Goal: Task Accomplishment & Management: Use online tool/utility

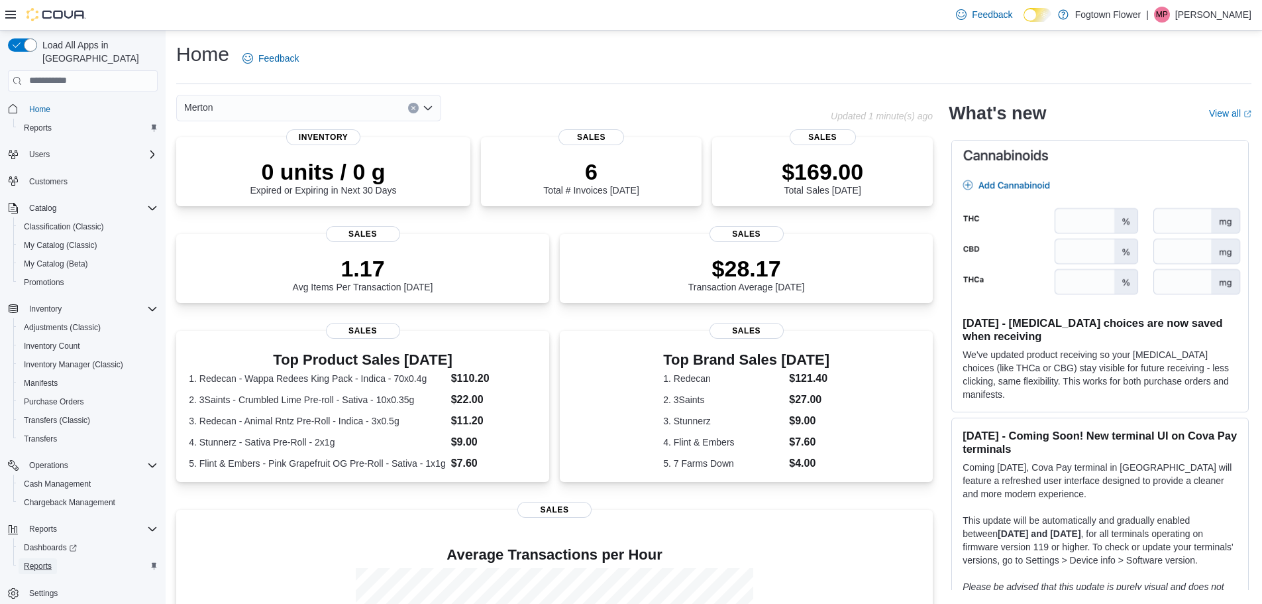
click at [49, 561] on span "Reports" at bounding box center [38, 566] width 28 height 11
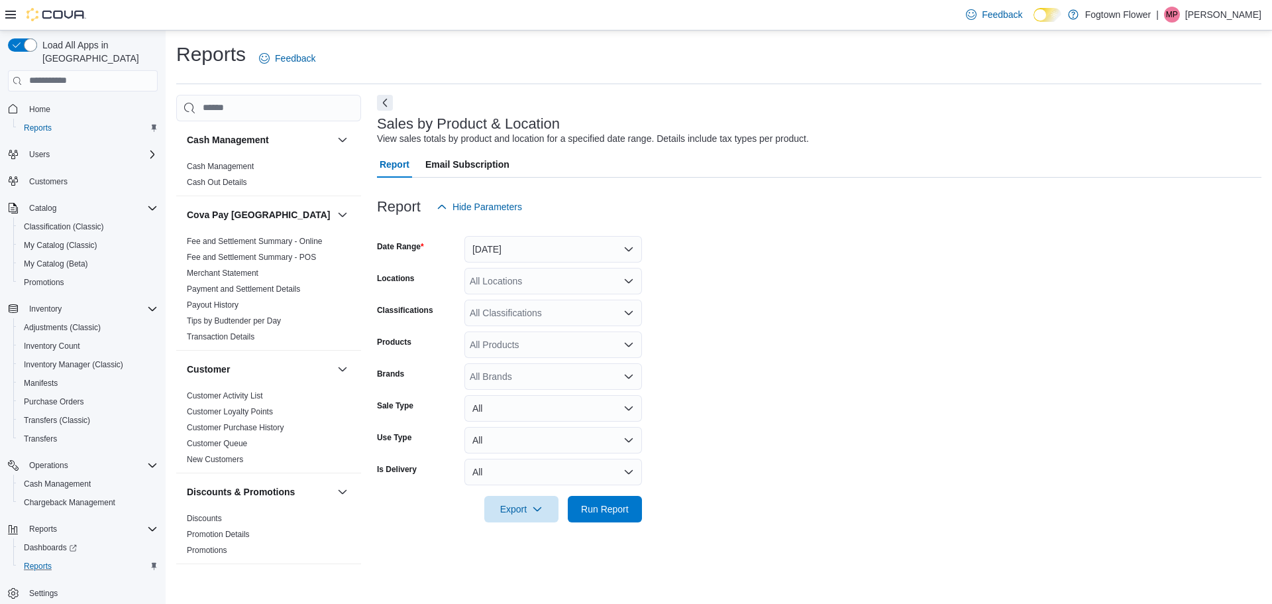
click at [529, 234] on div at bounding box center [819, 228] width 885 height 16
click at [535, 248] on button "[DATE]" at bounding box center [554, 249] width 178 height 27
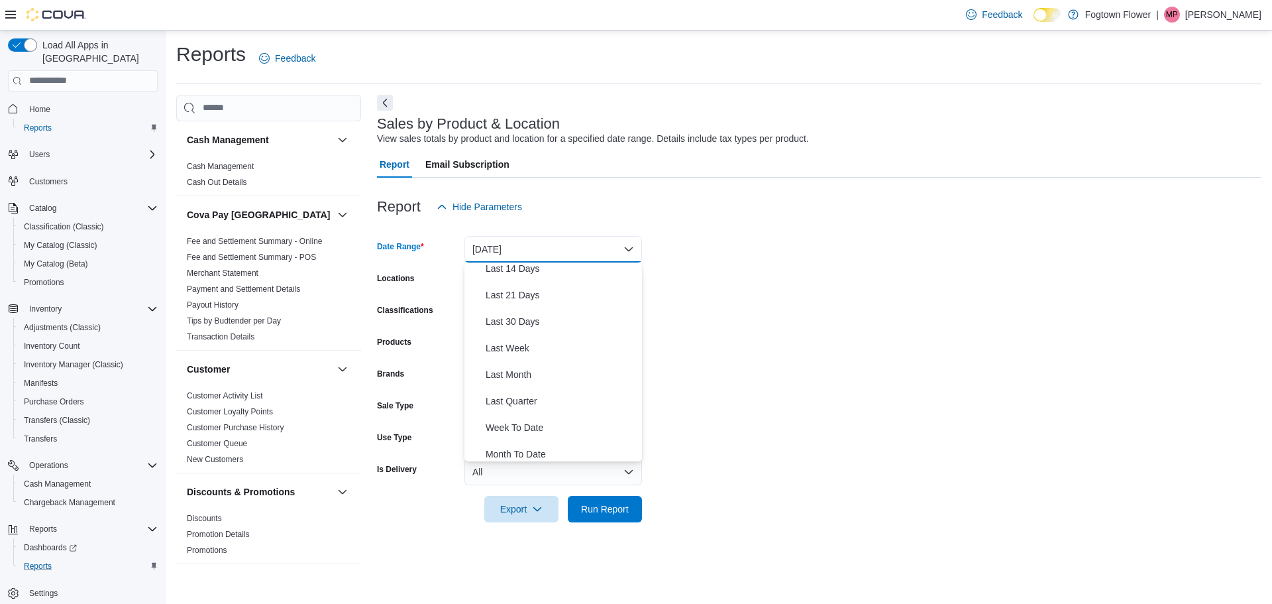
scroll to position [199, 0]
click at [545, 440] on span "Year To Date" at bounding box center [561, 448] width 151 height 16
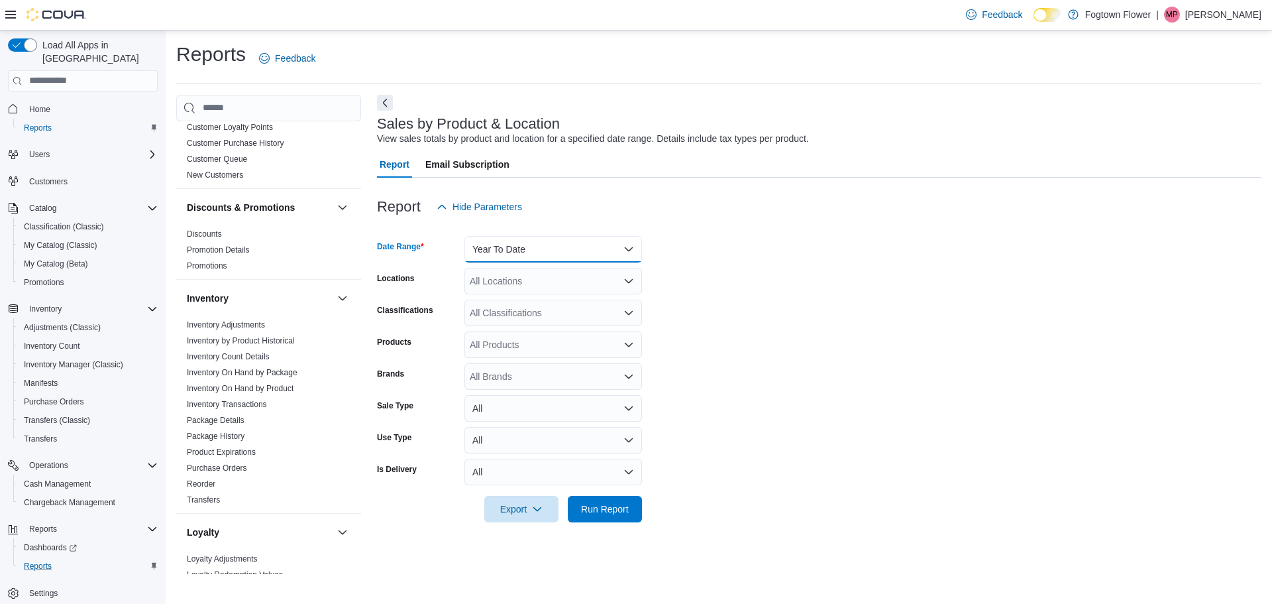
scroll to position [133, 0]
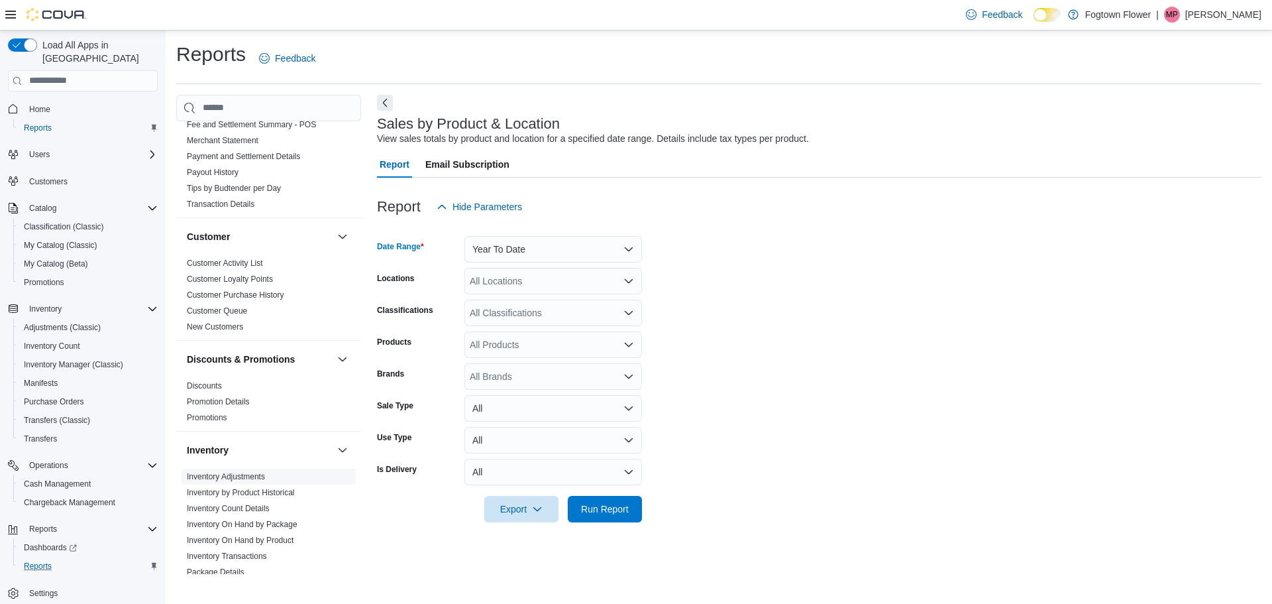
click at [254, 478] on link "Inventory Adjustments" at bounding box center [226, 476] width 78 height 9
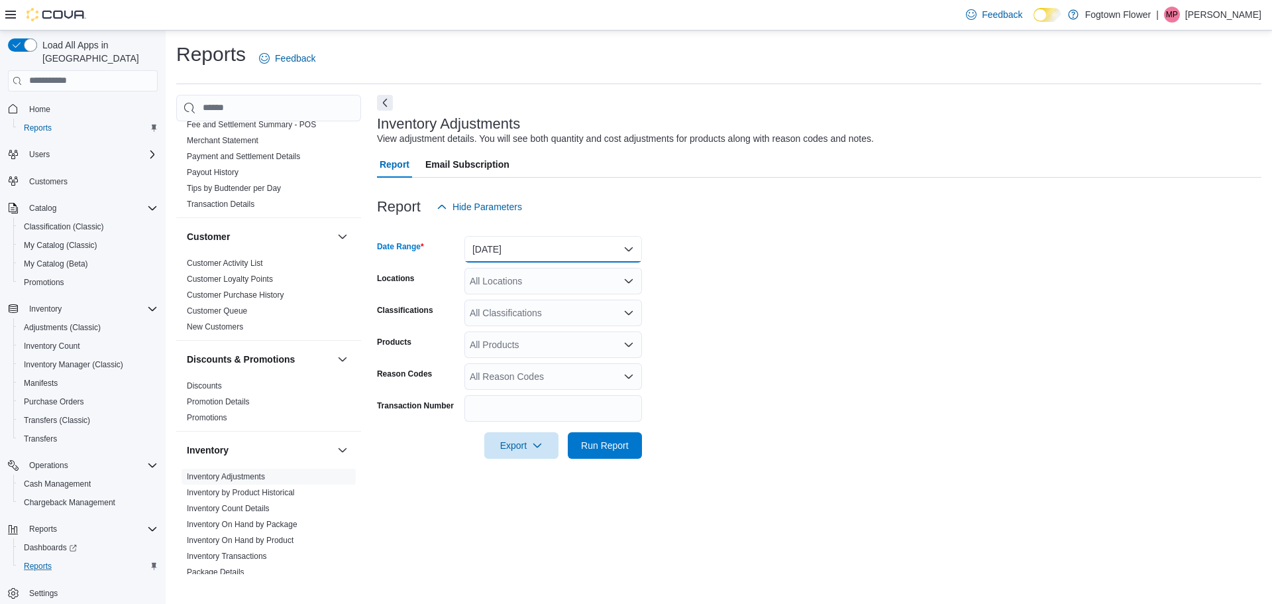
click at [535, 243] on button "[DATE]" at bounding box center [554, 249] width 178 height 27
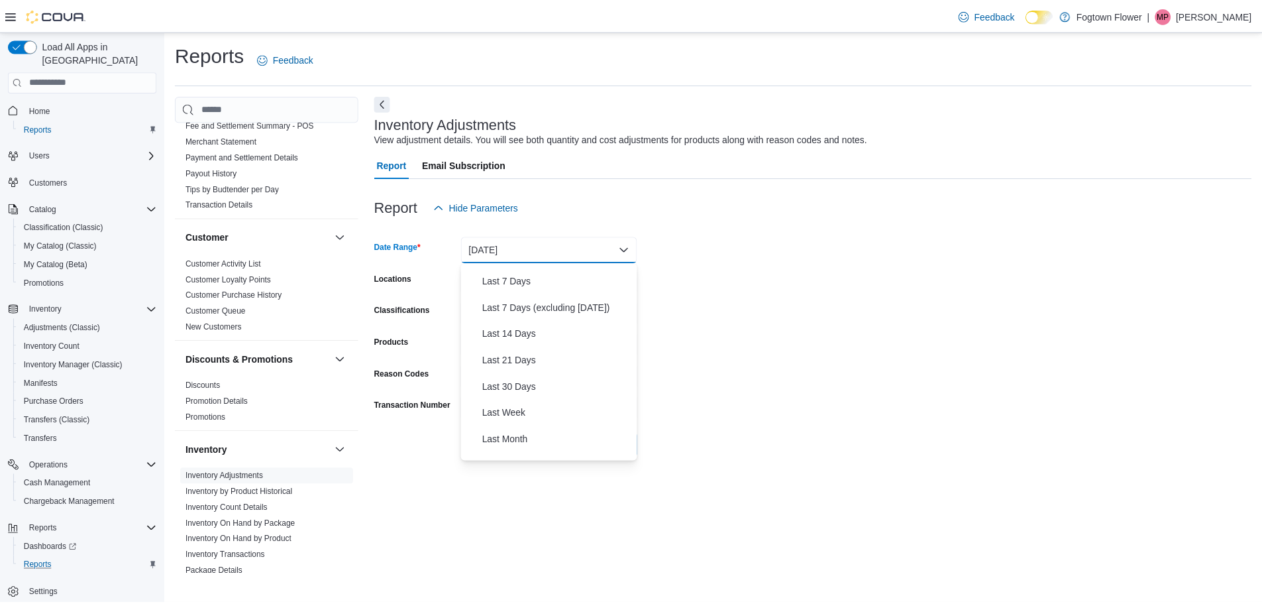
scroll to position [199, 0]
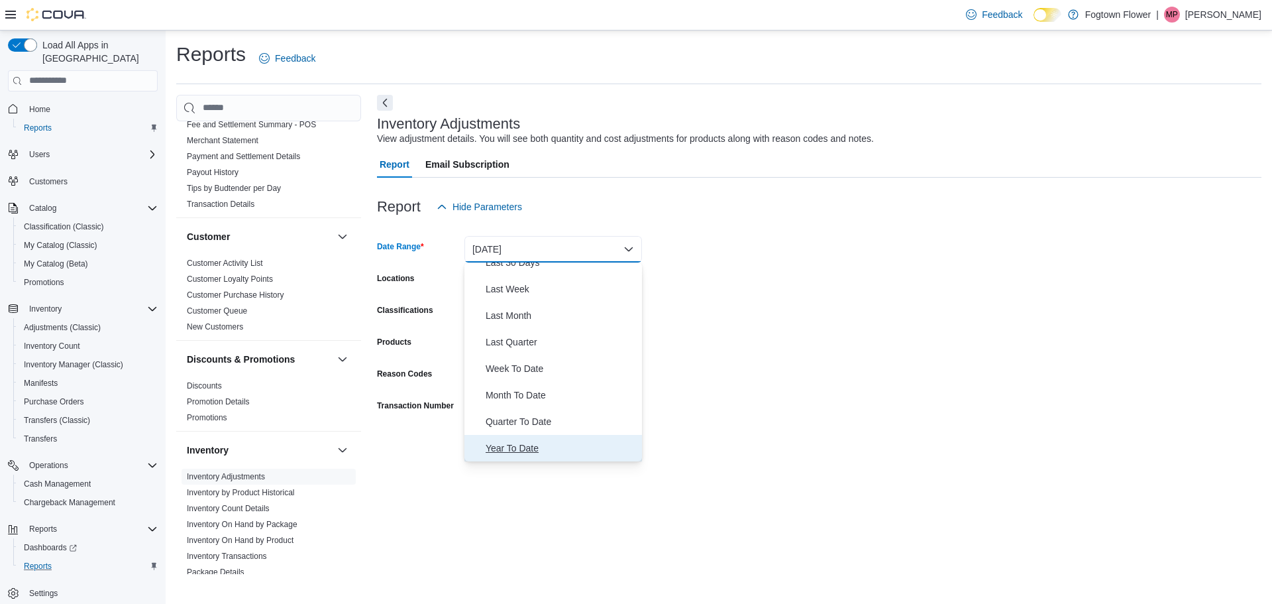
drag, startPoint x: 526, startPoint y: 446, endPoint x: 527, endPoint y: 439, distance: 6.8
click at [527, 445] on span "Year To Date" at bounding box center [561, 448] width 151 height 16
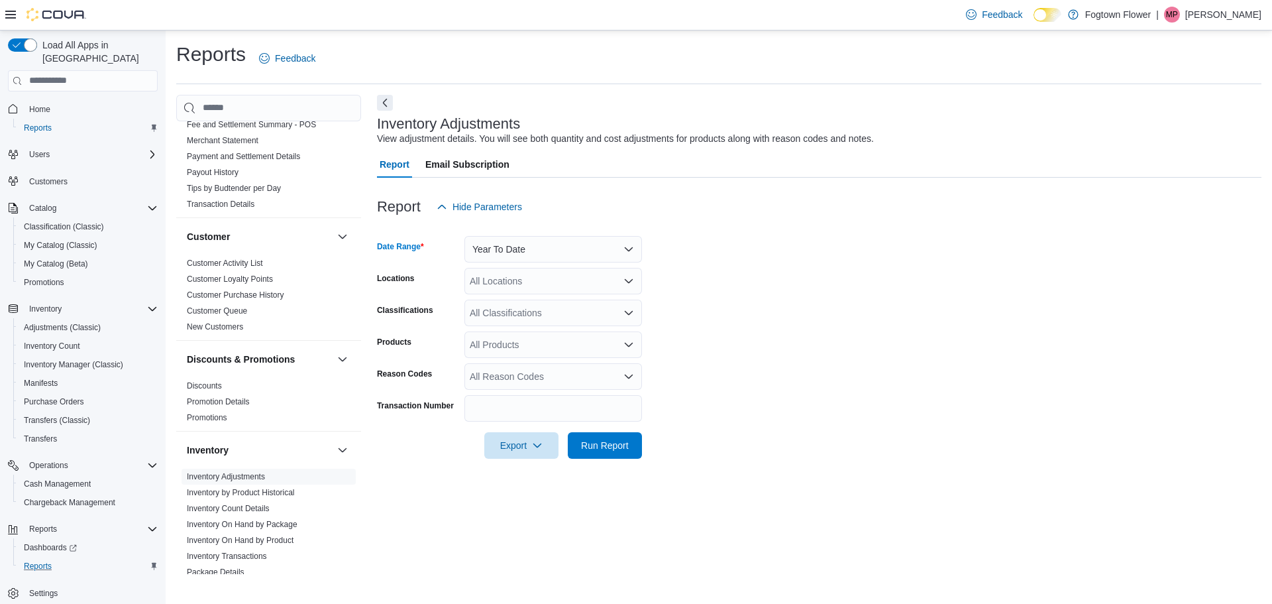
click at [519, 350] on div "All Products" at bounding box center [554, 344] width 178 height 27
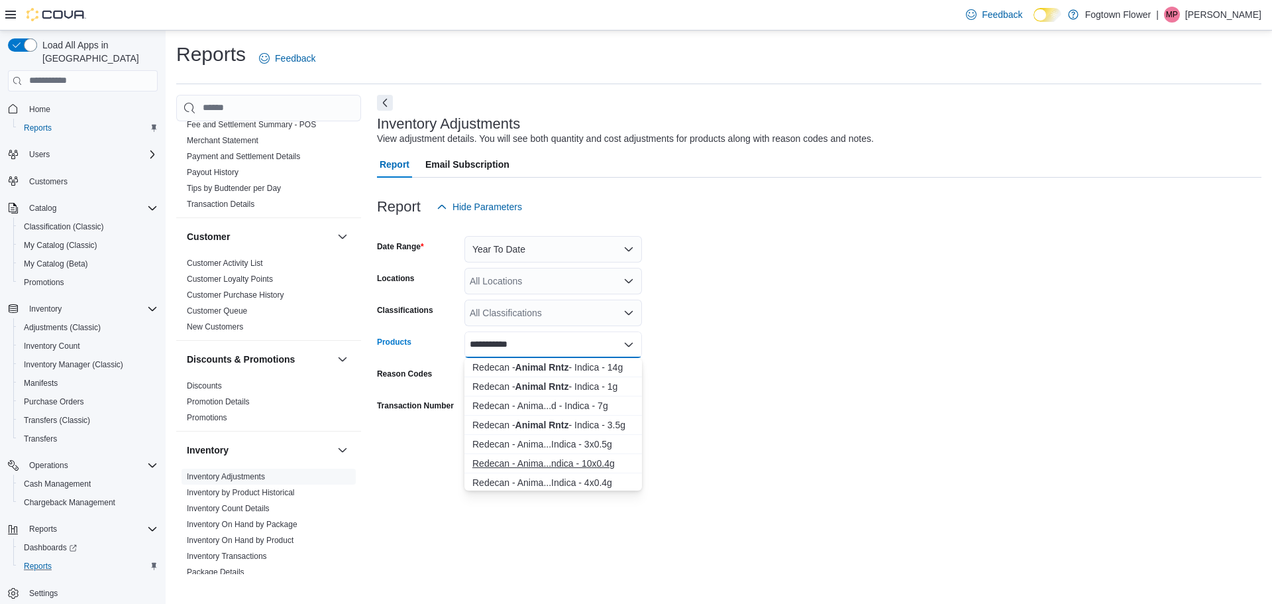
type input "**********"
click at [616, 463] on div "Redecan - Anima...ndica - 10x0.4g" at bounding box center [553, 463] width 162 height 13
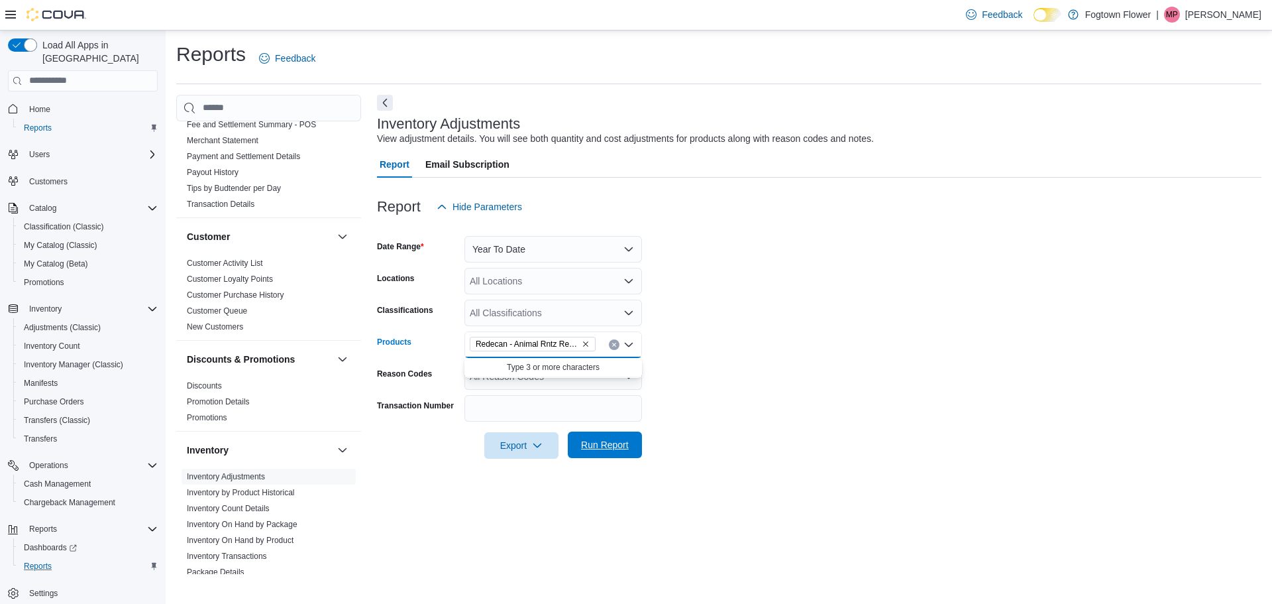
click at [616, 449] on span "Run Report" at bounding box center [605, 444] width 48 height 13
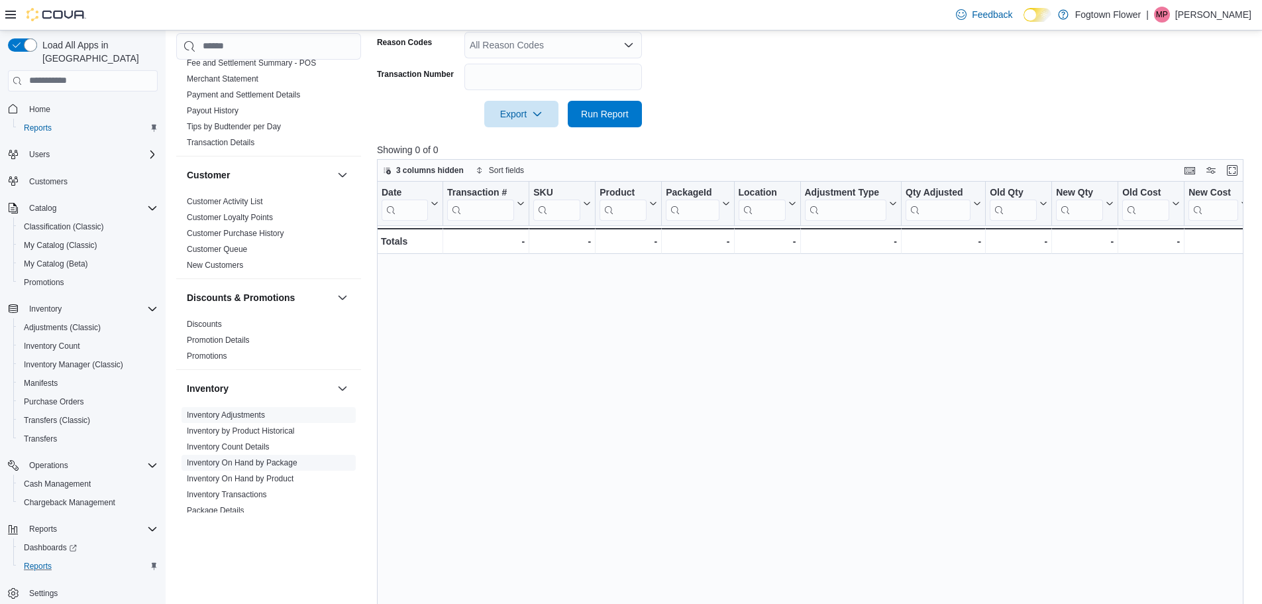
scroll to position [199, 0]
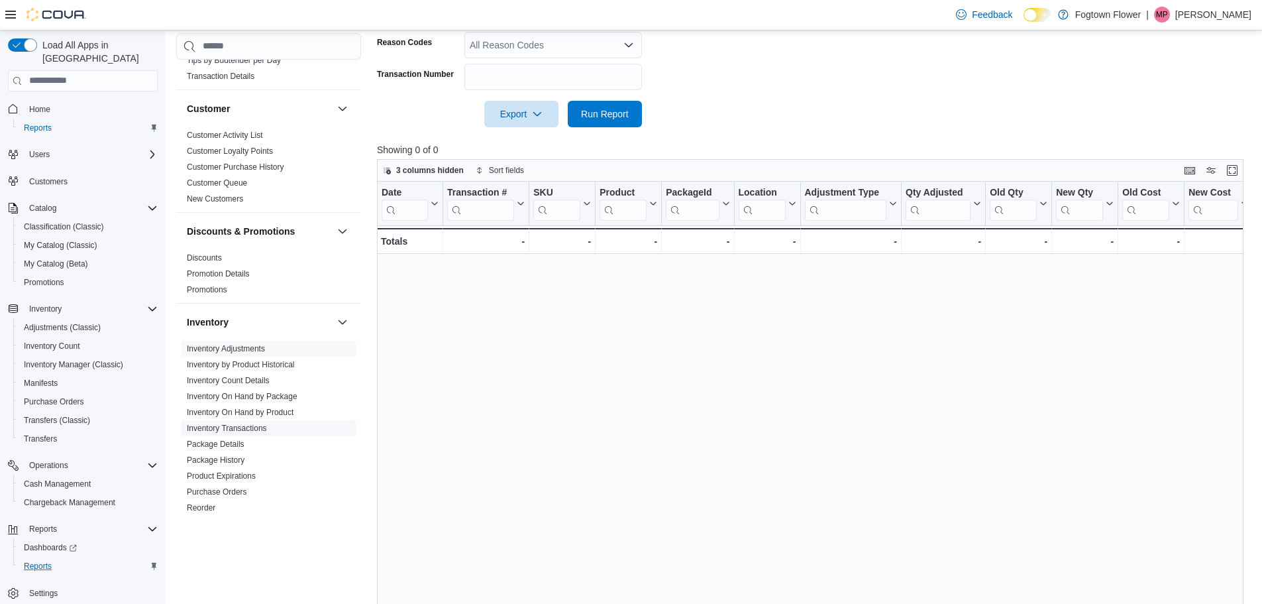
click at [255, 425] on link "Inventory Transactions" at bounding box center [227, 427] width 80 height 9
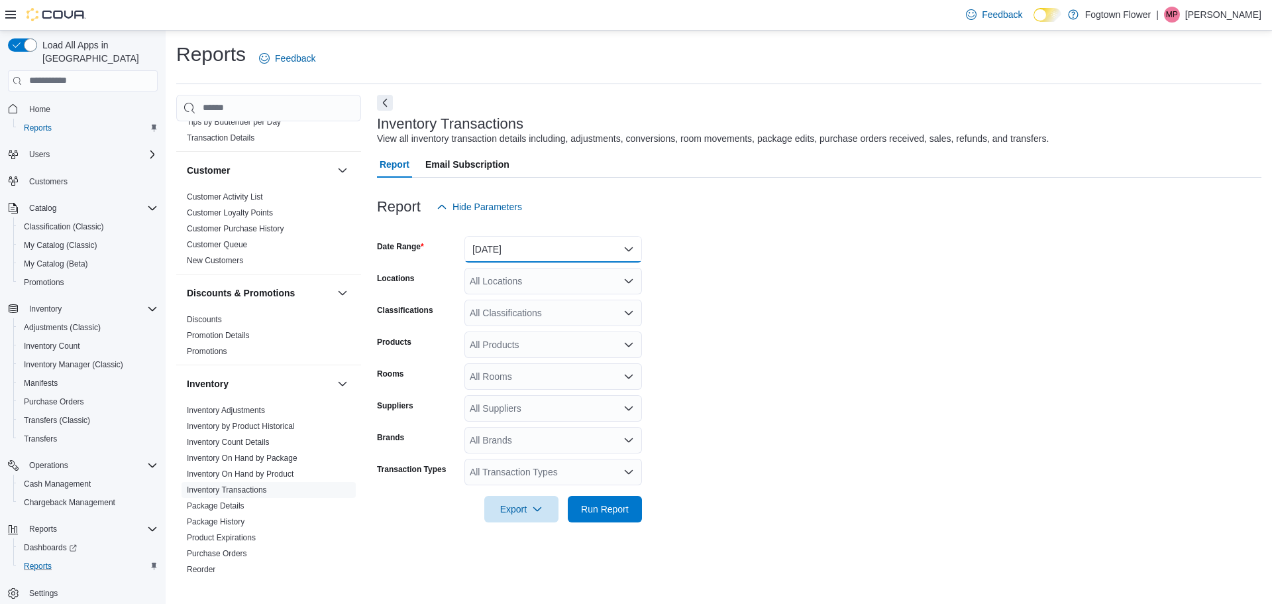
click at [504, 253] on button "[DATE]" at bounding box center [554, 249] width 178 height 27
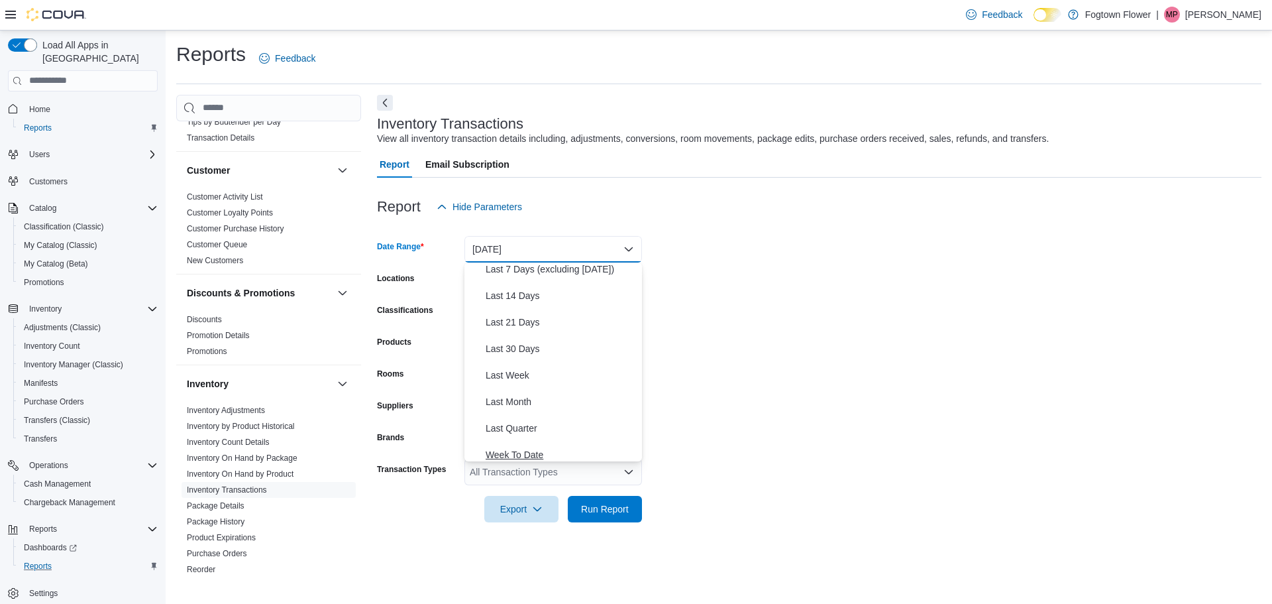
scroll to position [199, 0]
drag, startPoint x: 525, startPoint y: 445, endPoint x: 530, endPoint y: 437, distance: 9.8
click at [527, 445] on span "Year To Date" at bounding box center [561, 448] width 151 height 16
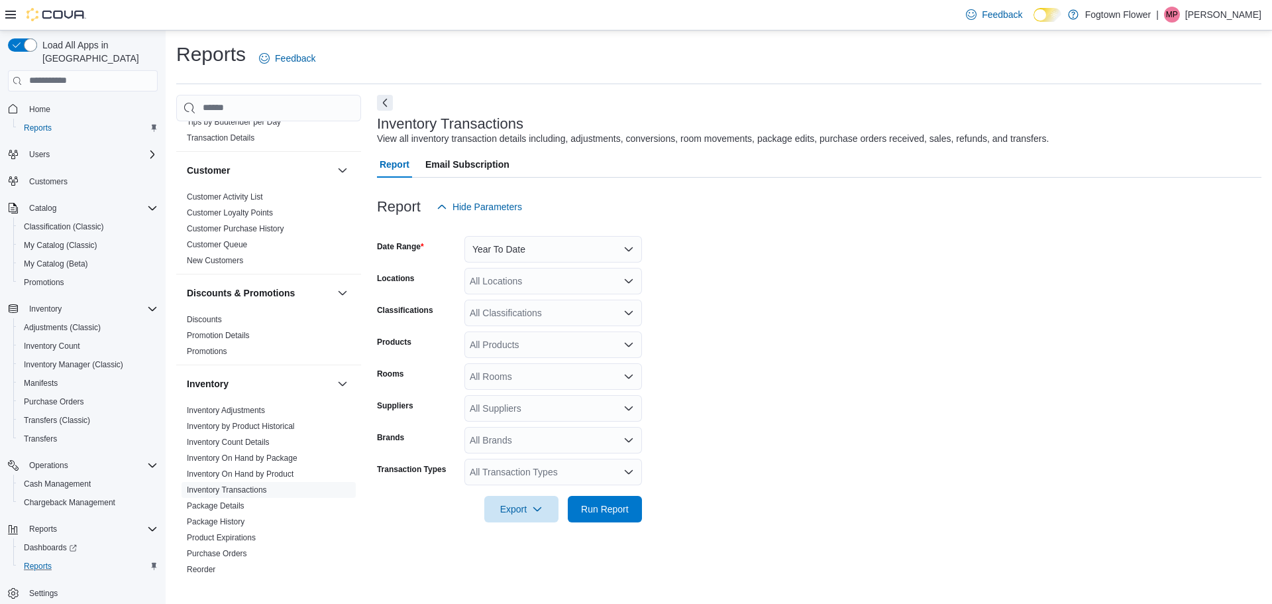
click at [787, 368] on form "Date Range Year To Date Locations All Locations Classifications All Classificat…" at bounding box center [819, 371] width 885 height 302
click at [547, 282] on div "All Locations" at bounding box center [554, 281] width 178 height 27
drag, startPoint x: 753, startPoint y: 378, endPoint x: 642, endPoint y: 380, distance: 111.3
click at [751, 378] on form "Date Range Year To Date Locations All Locations Classifications All Classificat…" at bounding box center [819, 371] width 885 height 302
click at [592, 378] on div "All Rooms" at bounding box center [554, 376] width 178 height 27
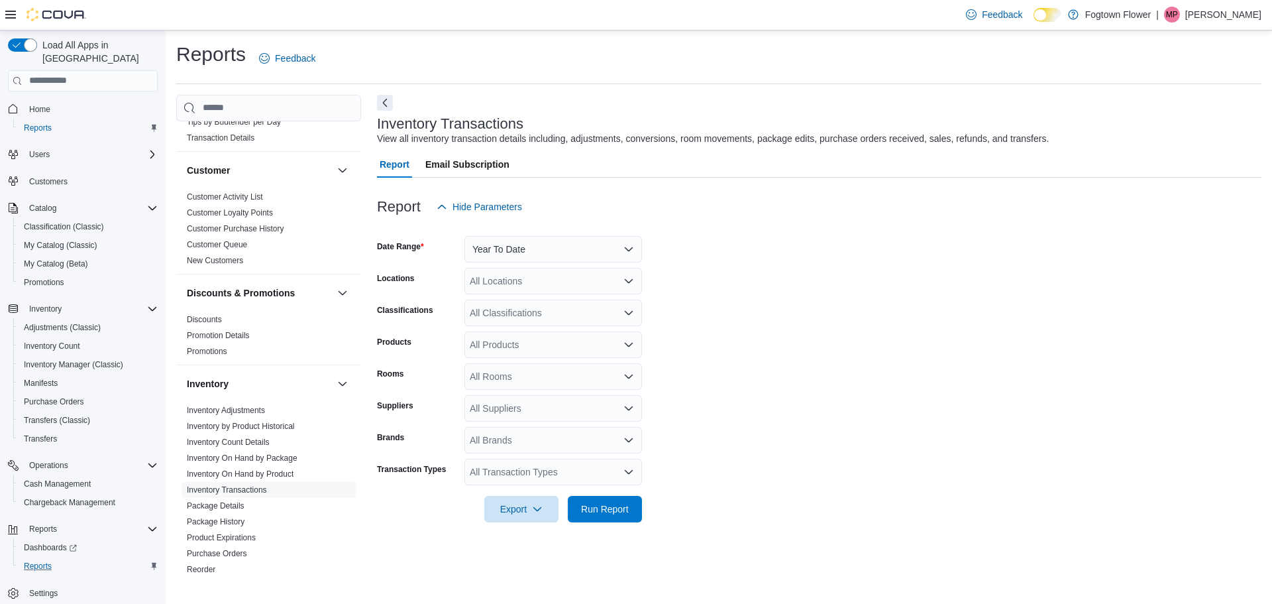
drag, startPoint x: 747, startPoint y: 377, endPoint x: 739, endPoint y: 377, distance: 8.6
click at [745, 377] on form "Date Range Year To Date Locations All Locations Classifications All Classificat…" at bounding box center [819, 371] width 885 height 302
click at [617, 347] on div "All Products" at bounding box center [554, 344] width 178 height 27
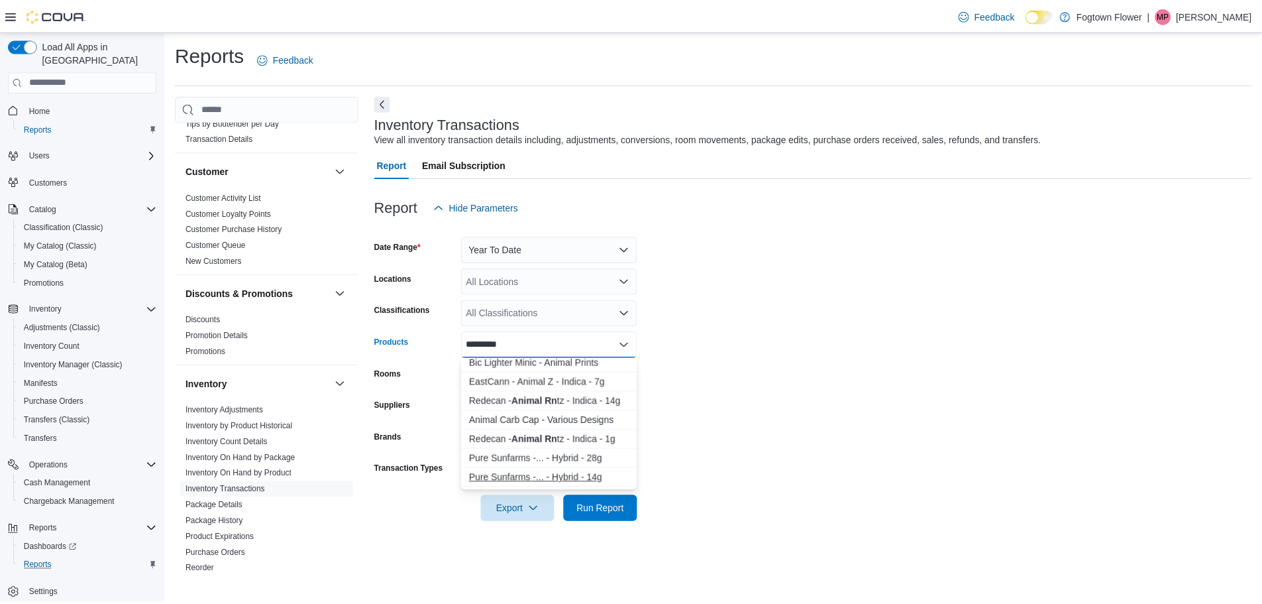
scroll to position [0, 0]
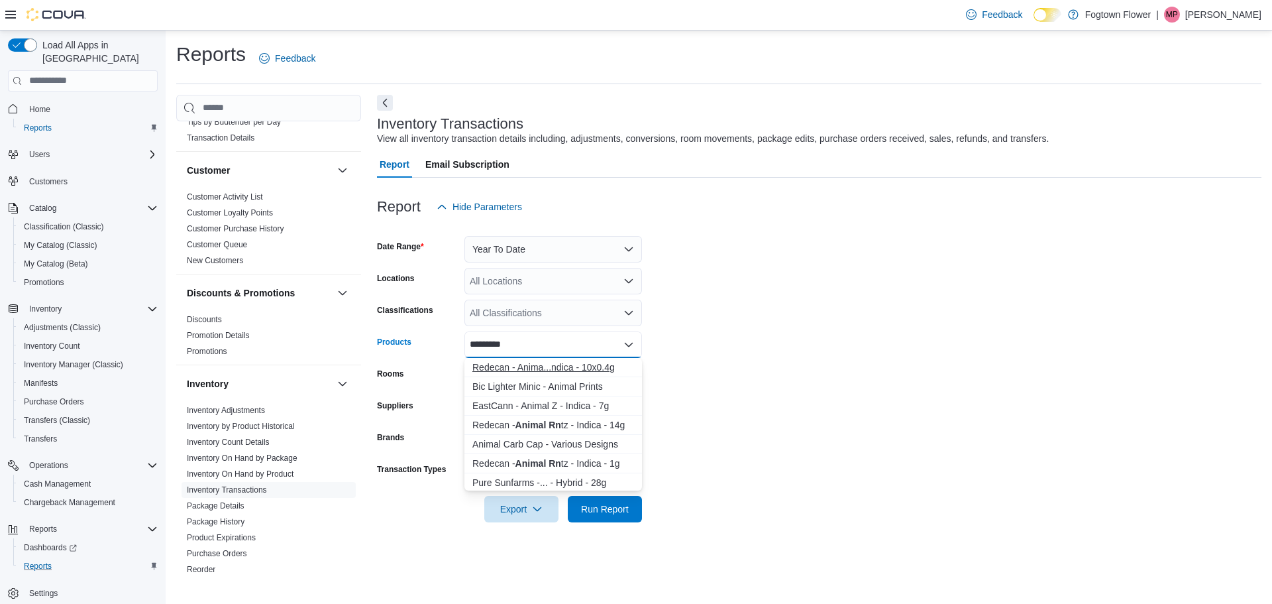
type input "*********"
click at [616, 369] on div "Redecan - Anima...ndica - 10x0.4g" at bounding box center [553, 366] width 162 height 13
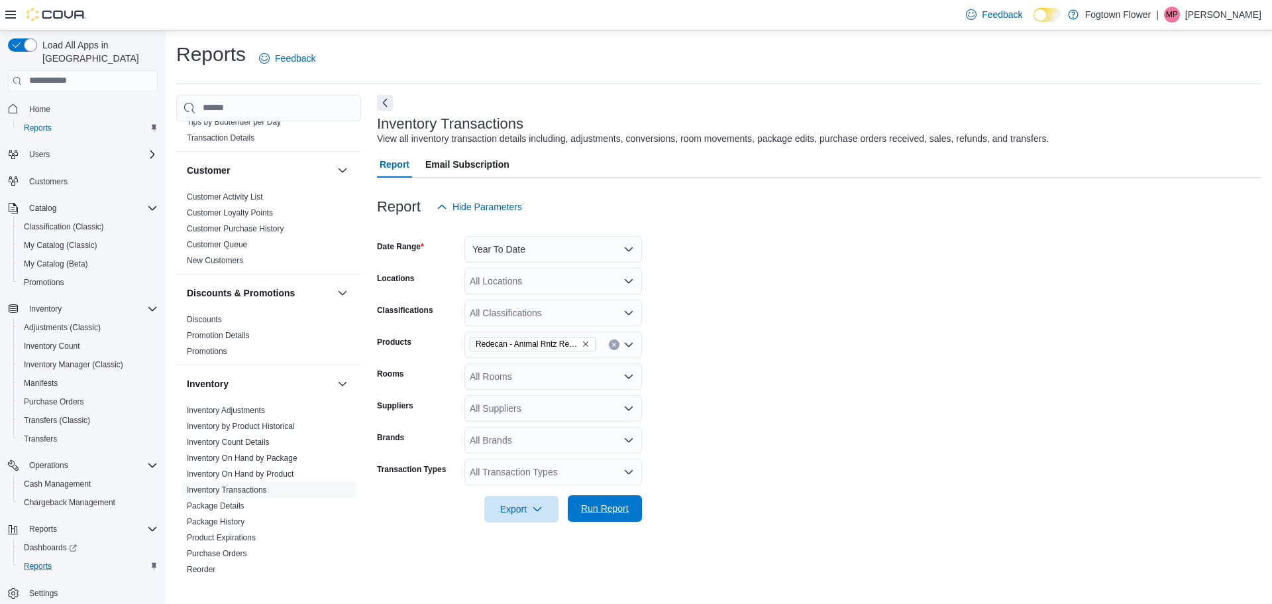
click at [594, 506] on span "Run Report" at bounding box center [605, 508] width 48 height 13
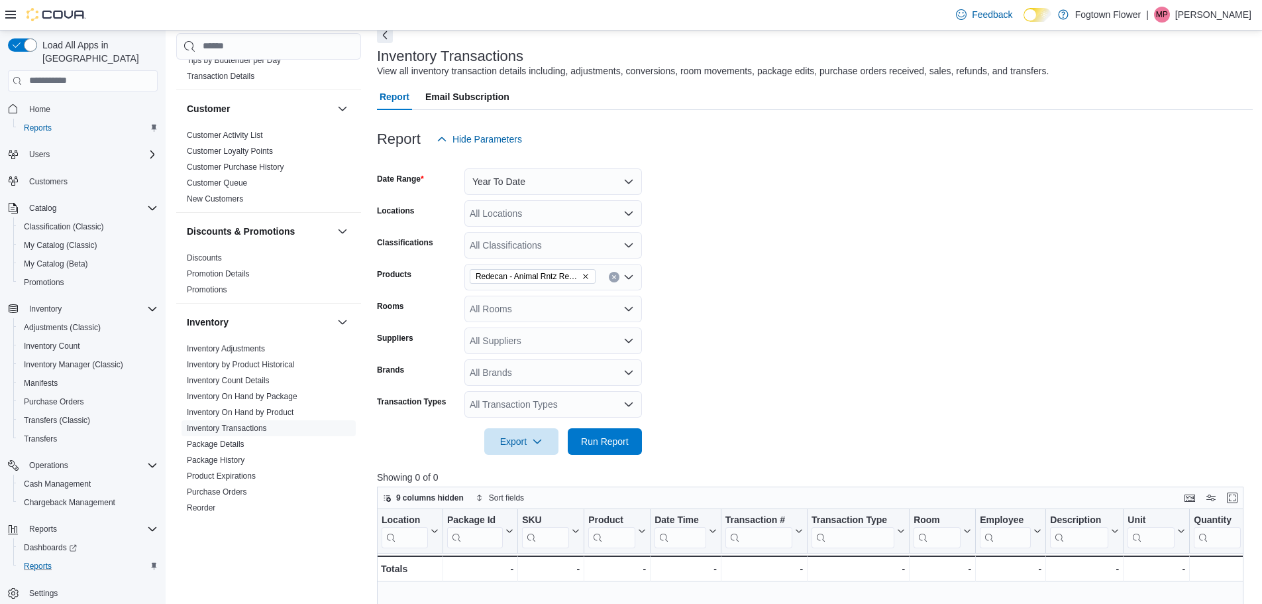
scroll to position [66, 0]
click at [610, 276] on button "Clear input" at bounding box center [614, 278] width 11 height 11
type input "*"
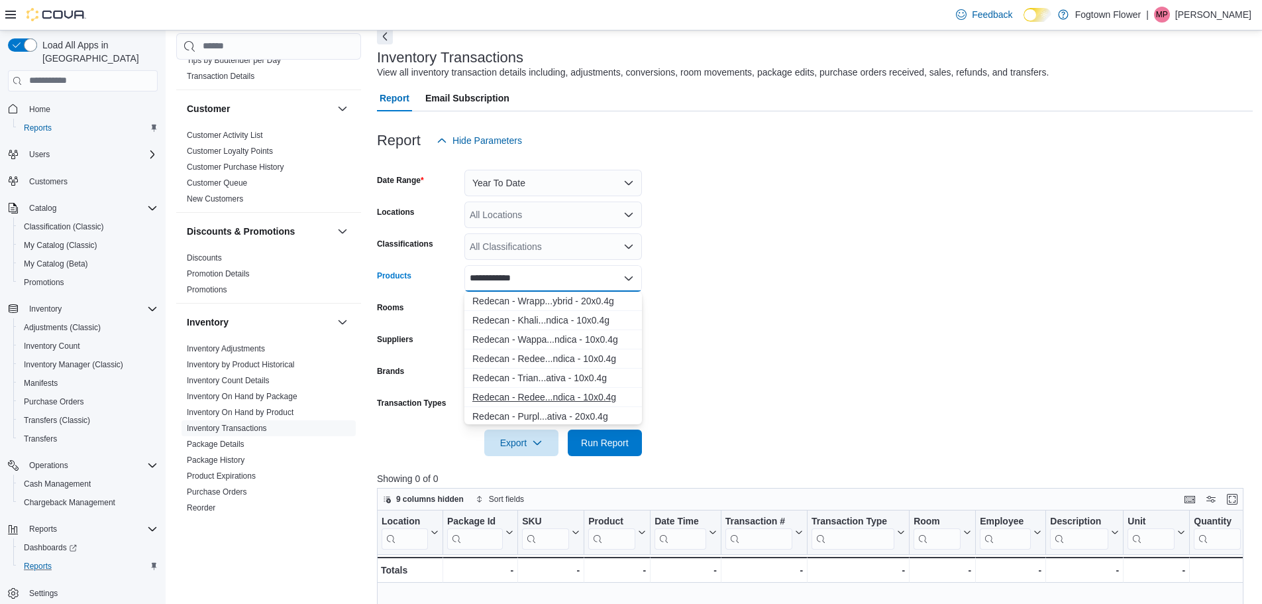
type input "**********"
click at [585, 395] on div "Redecan - Redee...ndica - 10x0.4g" at bounding box center [553, 396] width 162 height 13
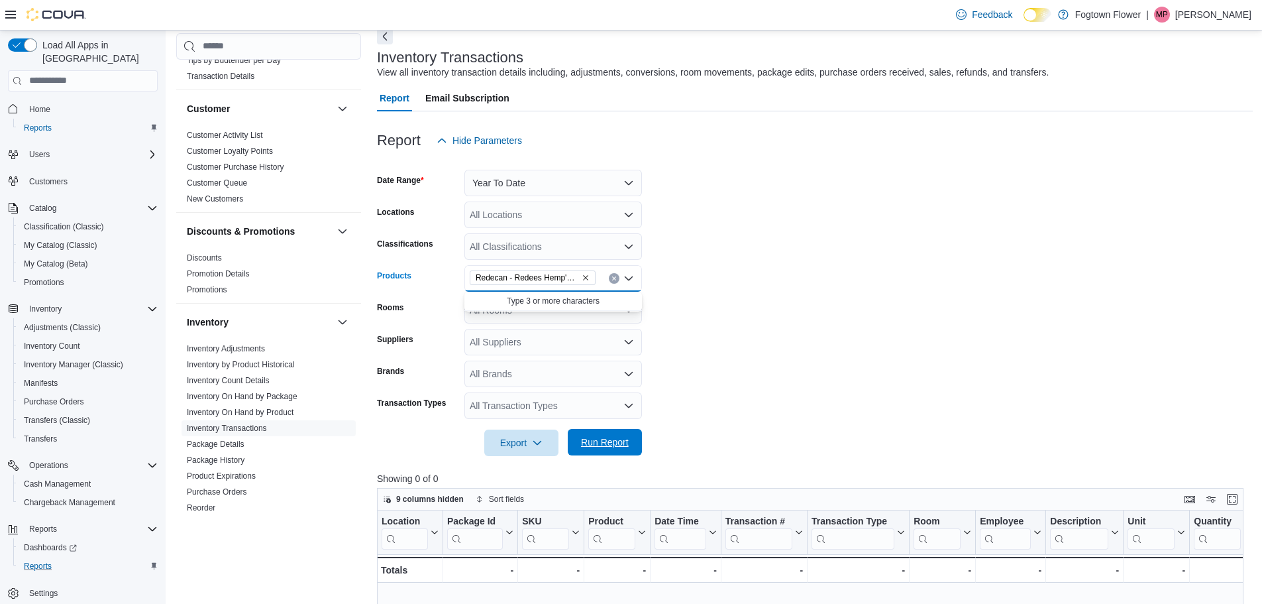
click at [590, 436] on span "Run Report" at bounding box center [605, 441] width 48 height 13
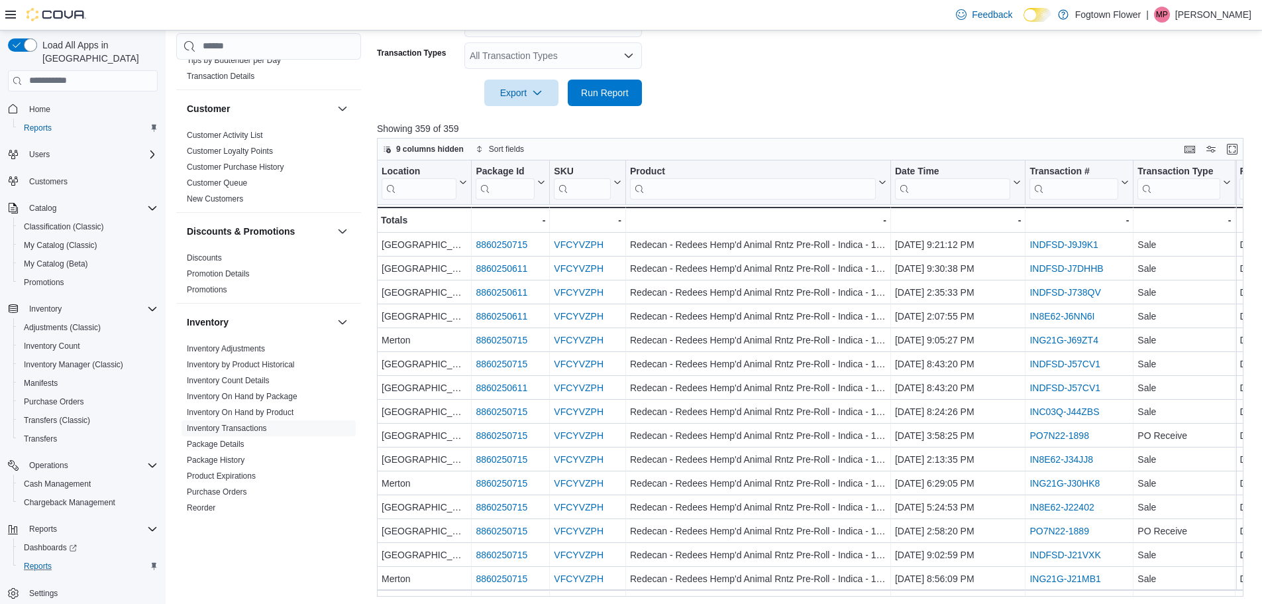
scroll to position [443, 0]
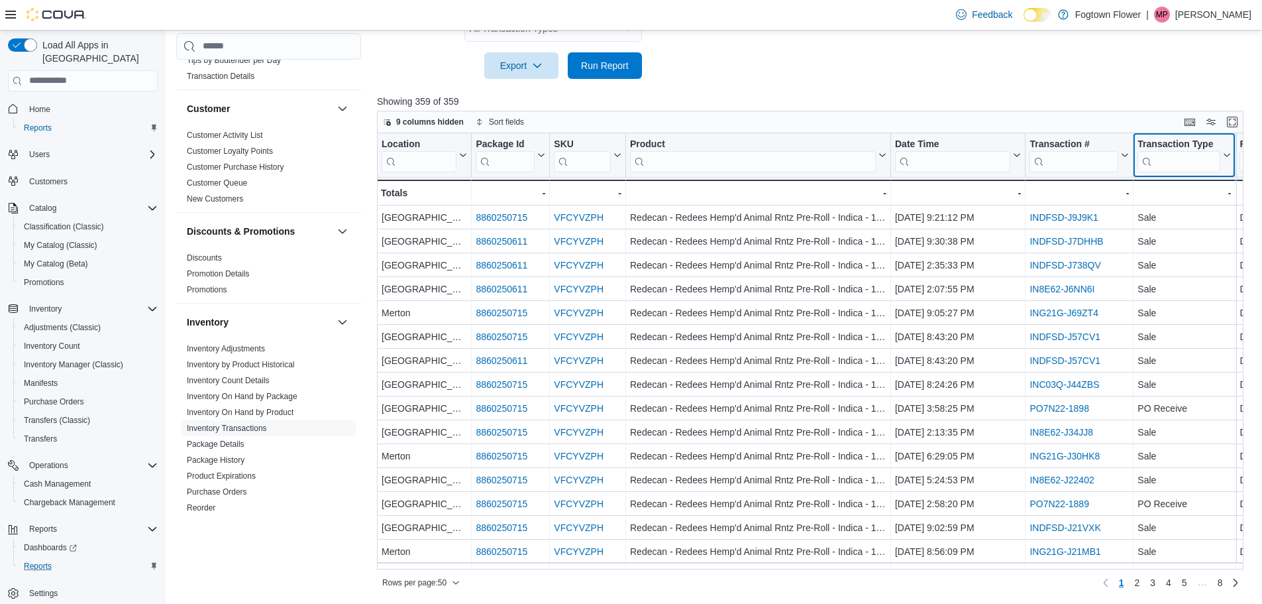
click at [1179, 158] on input "search" at bounding box center [1179, 160] width 83 height 21
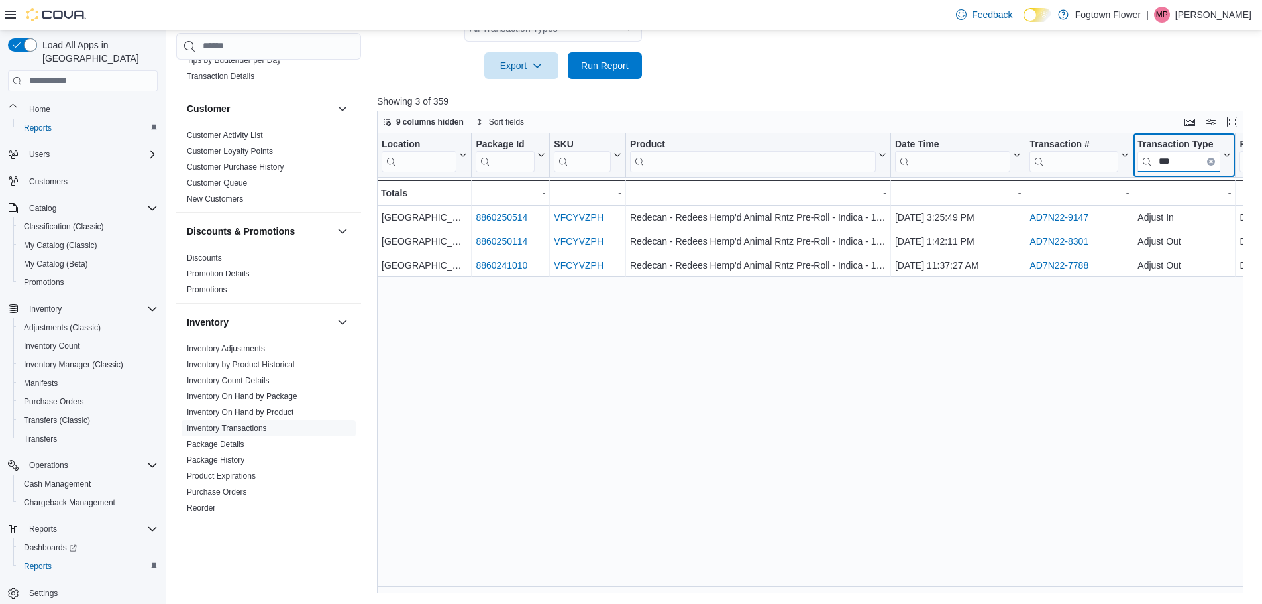
type input "***"
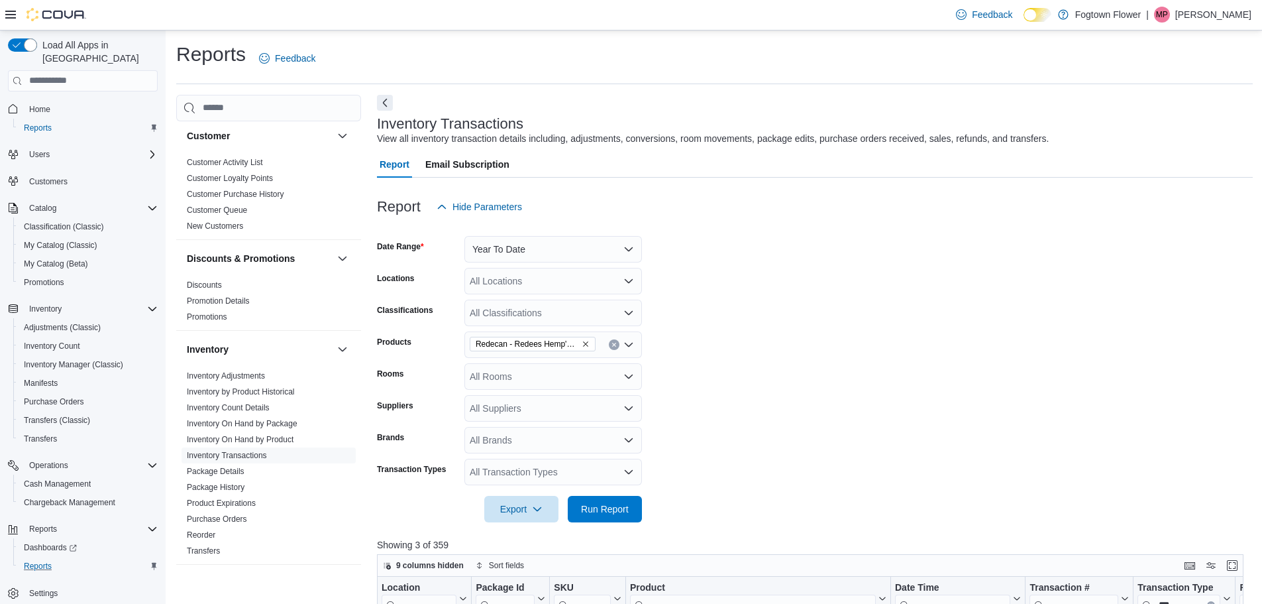
scroll to position [133, 0]
